Goal: Task Accomplishment & Management: Manage account settings

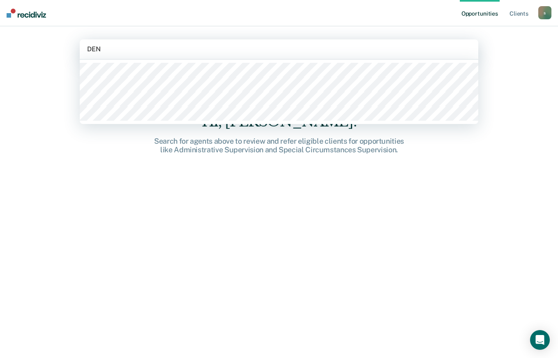
type input "DENN"
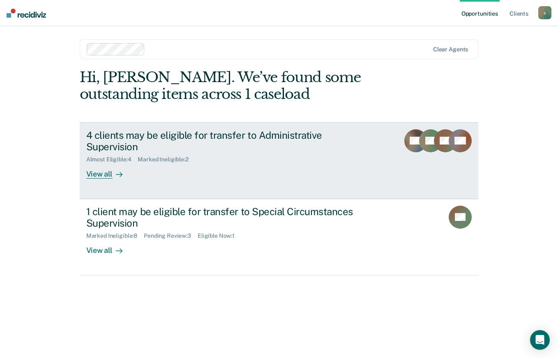
click at [97, 163] on div "View all" at bounding box center [109, 171] width 46 height 16
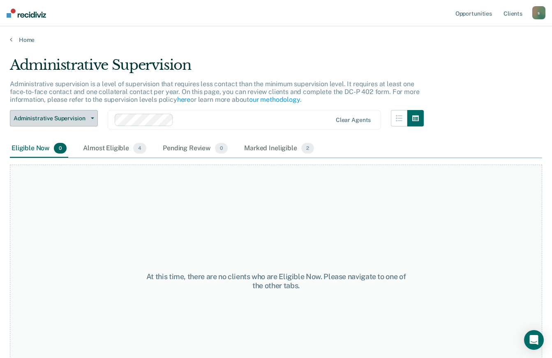
click at [28, 116] on span "Administrative Supervision" at bounding box center [51, 118] width 74 height 7
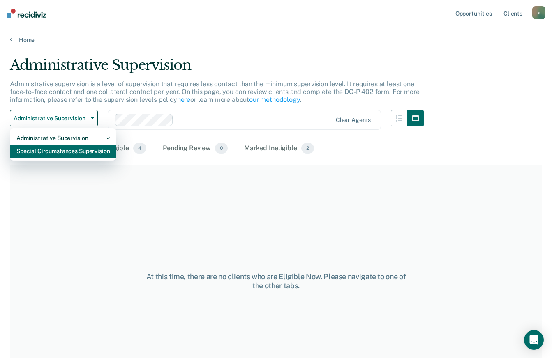
click at [30, 153] on div "Special Circumstances Supervision" at bounding box center [62, 151] width 93 height 13
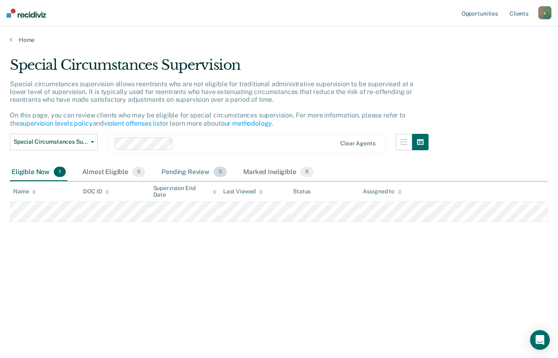
click at [188, 175] on div "Pending Review 3" at bounding box center [194, 173] width 69 height 18
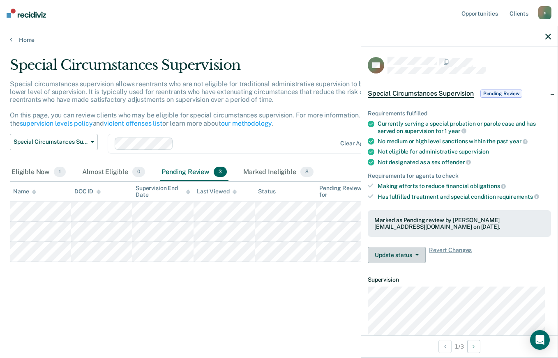
click at [409, 253] on button "Update status" at bounding box center [397, 255] width 58 height 16
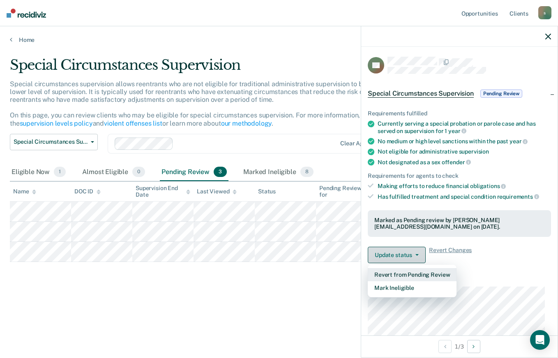
click at [437, 271] on button "Revert from Pending Review" at bounding box center [412, 274] width 89 height 13
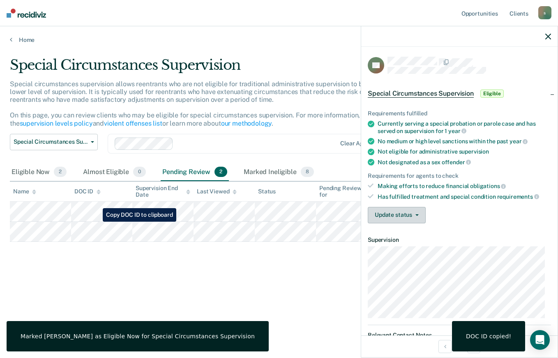
click at [422, 214] on button "Update status" at bounding box center [397, 215] width 58 height 16
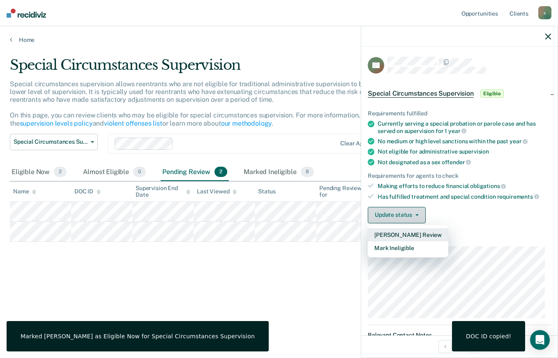
click at [429, 232] on button "[PERSON_NAME] Review" at bounding box center [408, 234] width 81 height 13
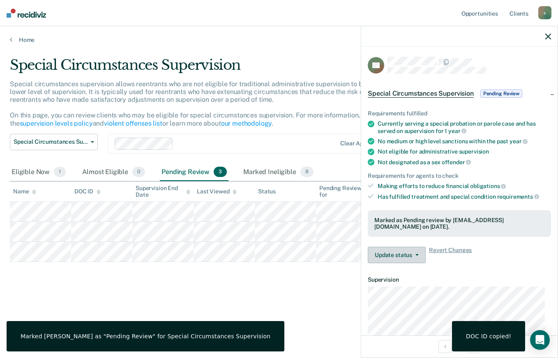
click at [406, 248] on button "Update status" at bounding box center [397, 255] width 58 height 16
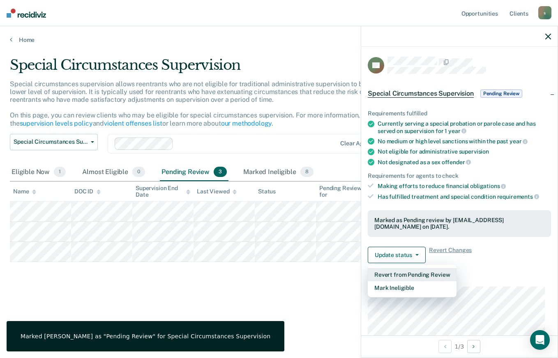
click at [420, 270] on button "Revert from Pending Review" at bounding box center [412, 274] width 89 height 13
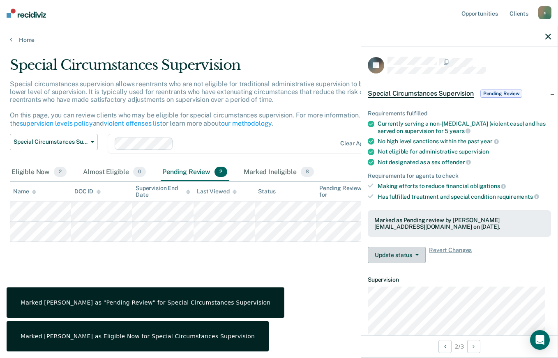
click at [408, 252] on button "Update status" at bounding box center [397, 255] width 58 height 16
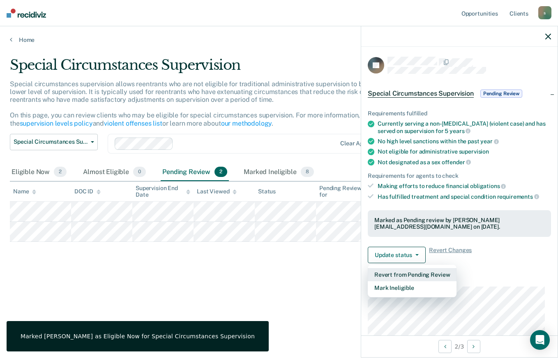
click at [433, 273] on button "Revert from Pending Review" at bounding box center [412, 274] width 89 height 13
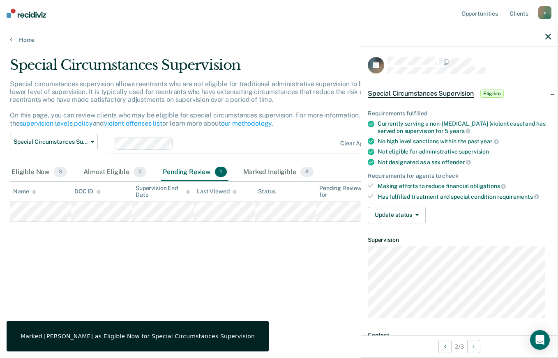
click at [101, 278] on div "Special Circumstances Supervision Special circumstances supervision allows reen…" at bounding box center [279, 177] width 538 height 240
